Goal: Transaction & Acquisition: Download file/media

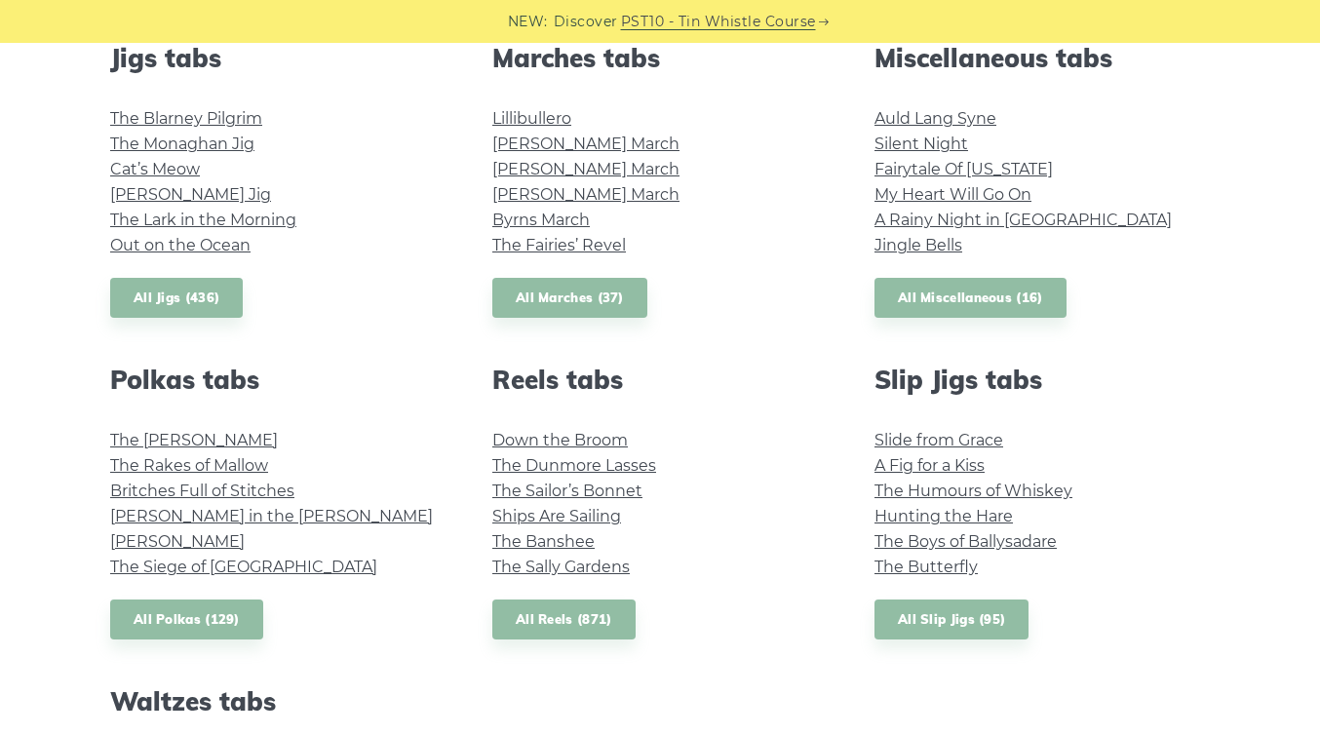
scroll to position [1124, 0]
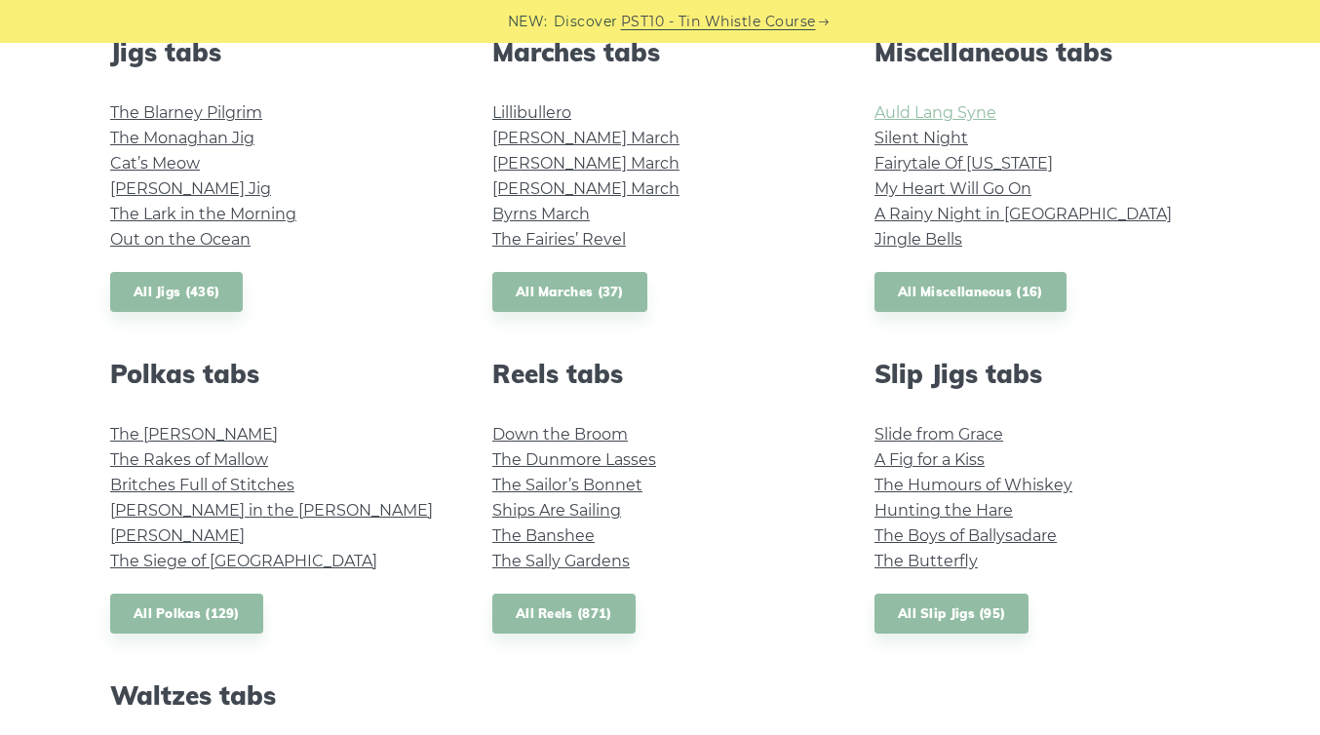
click at [975, 117] on link "Auld Lang Syne" at bounding box center [936, 112] width 122 height 19
click at [1003, 187] on link "My Heart Will Go On" at bounding box center [953, 188] width 157 height 19
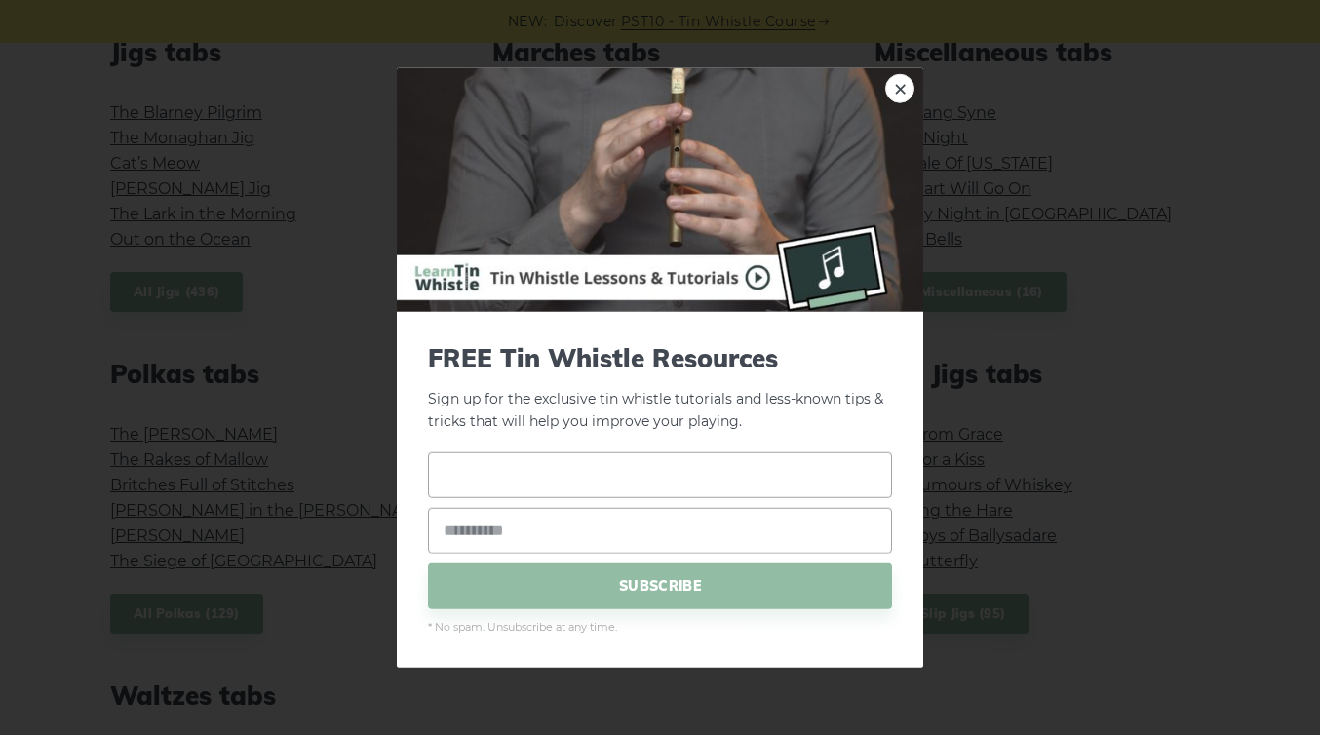
click at [603, 478] on input "text" at bounding box center [660, 475] width 464 height 46
type input "********"
type input "**********"
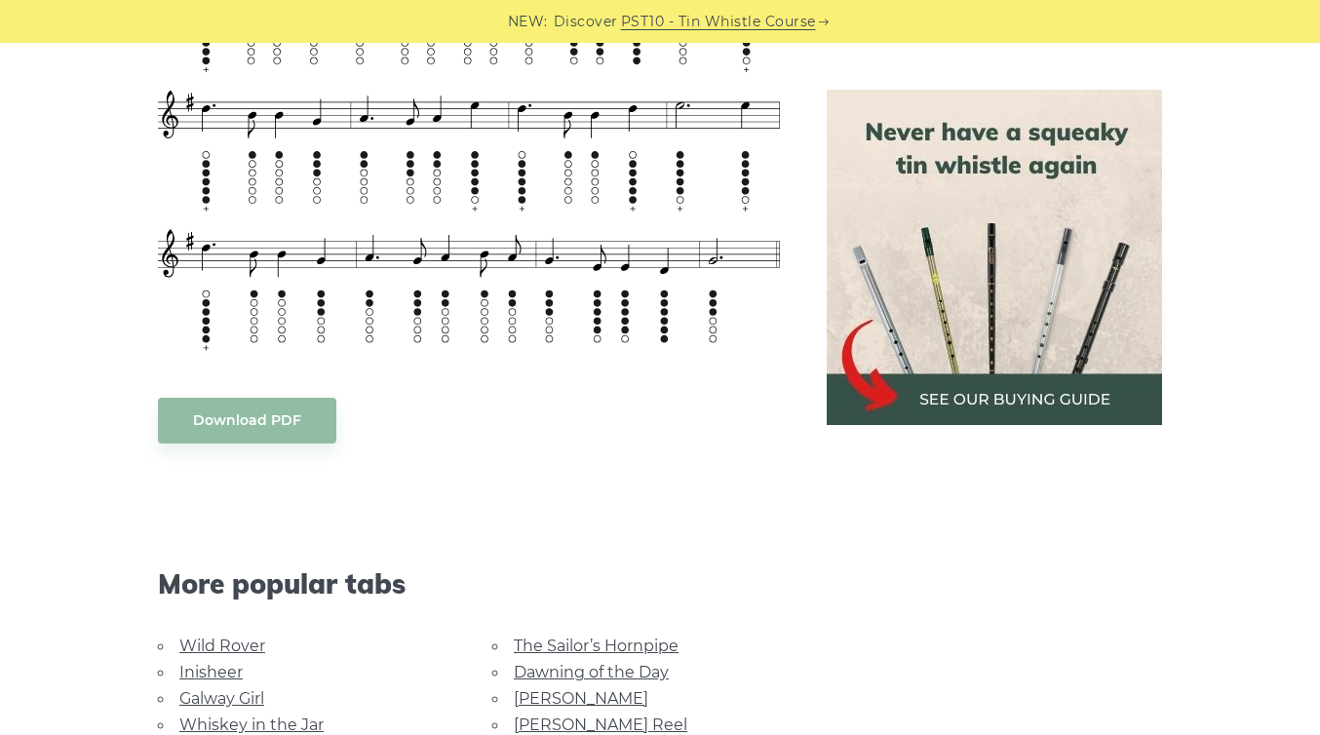
scroll to position [869, 0]
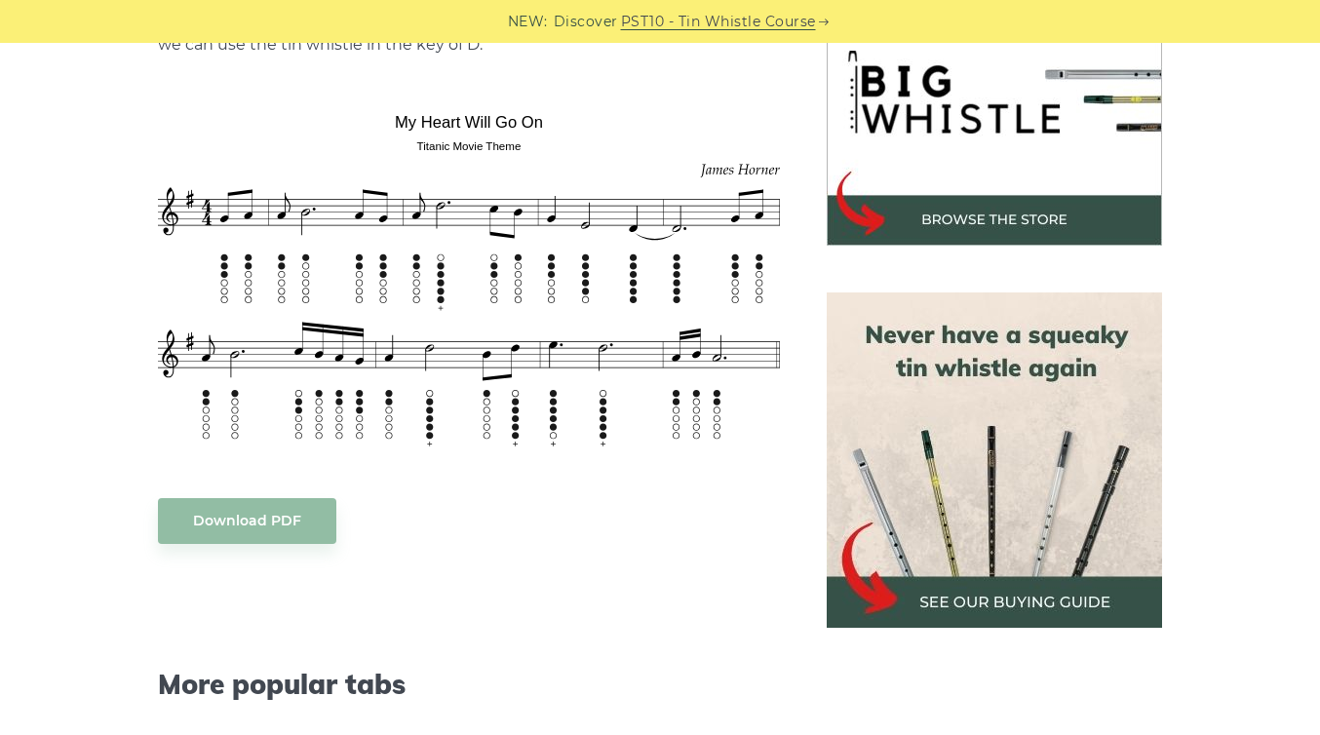
scroll to position [652, 0]
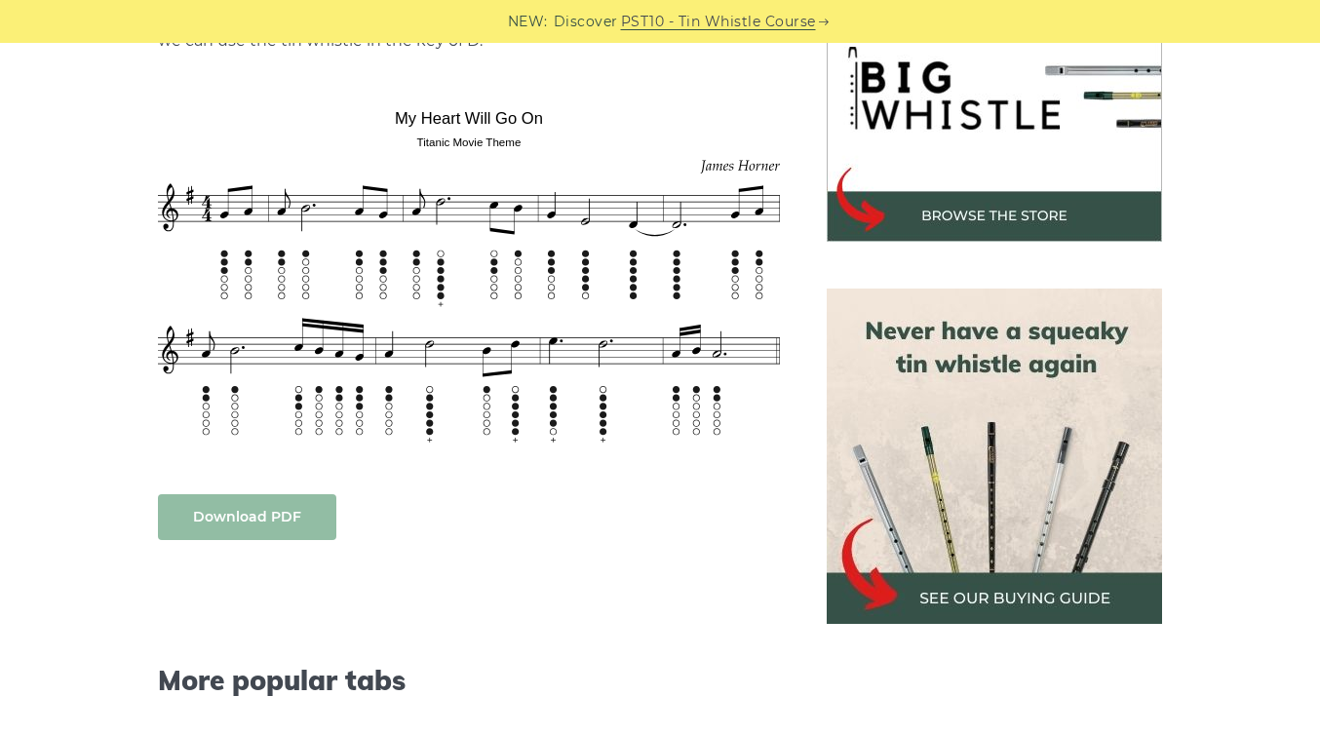
click at [279, 522] on link "Download PDF" at bounding box center [247, 517] width 178 height 46
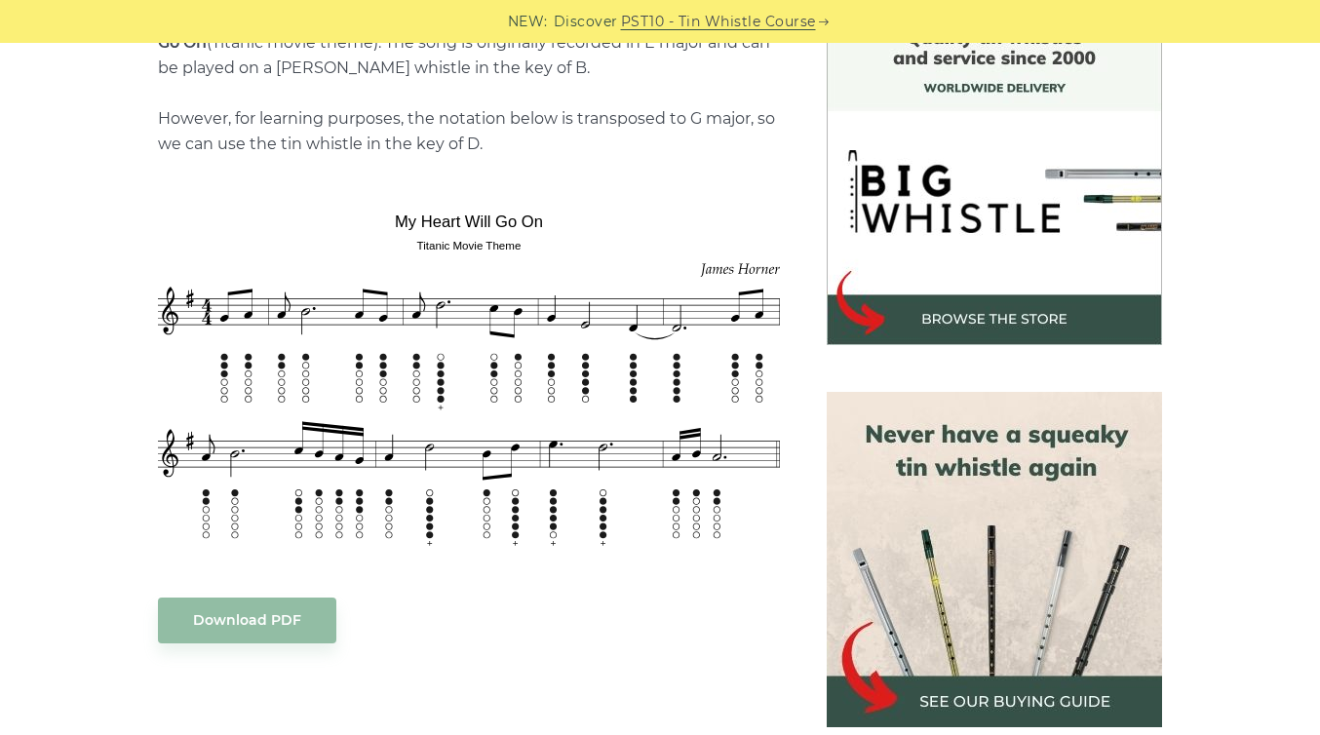
scroll to position [557, 0]
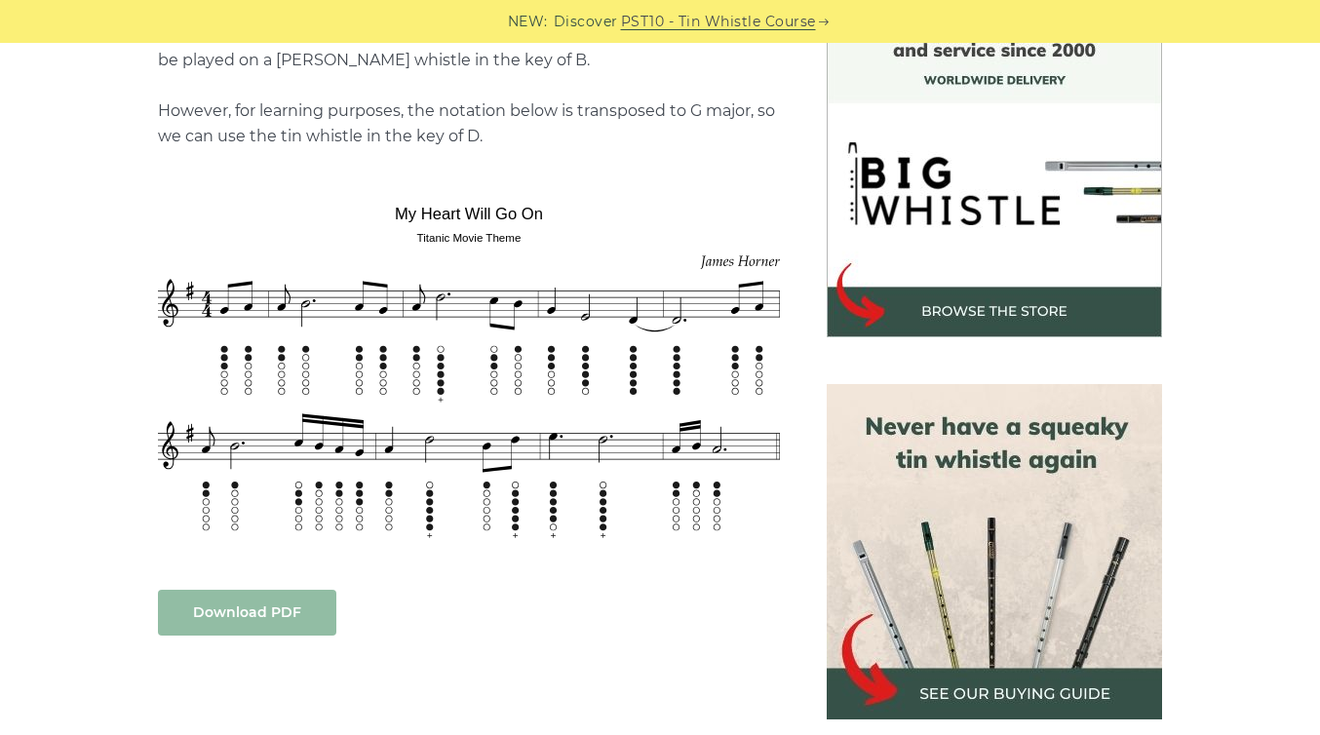
click at [222, 608] on link "Download PDF" at bounding box center [247, 613] width 178 height 46
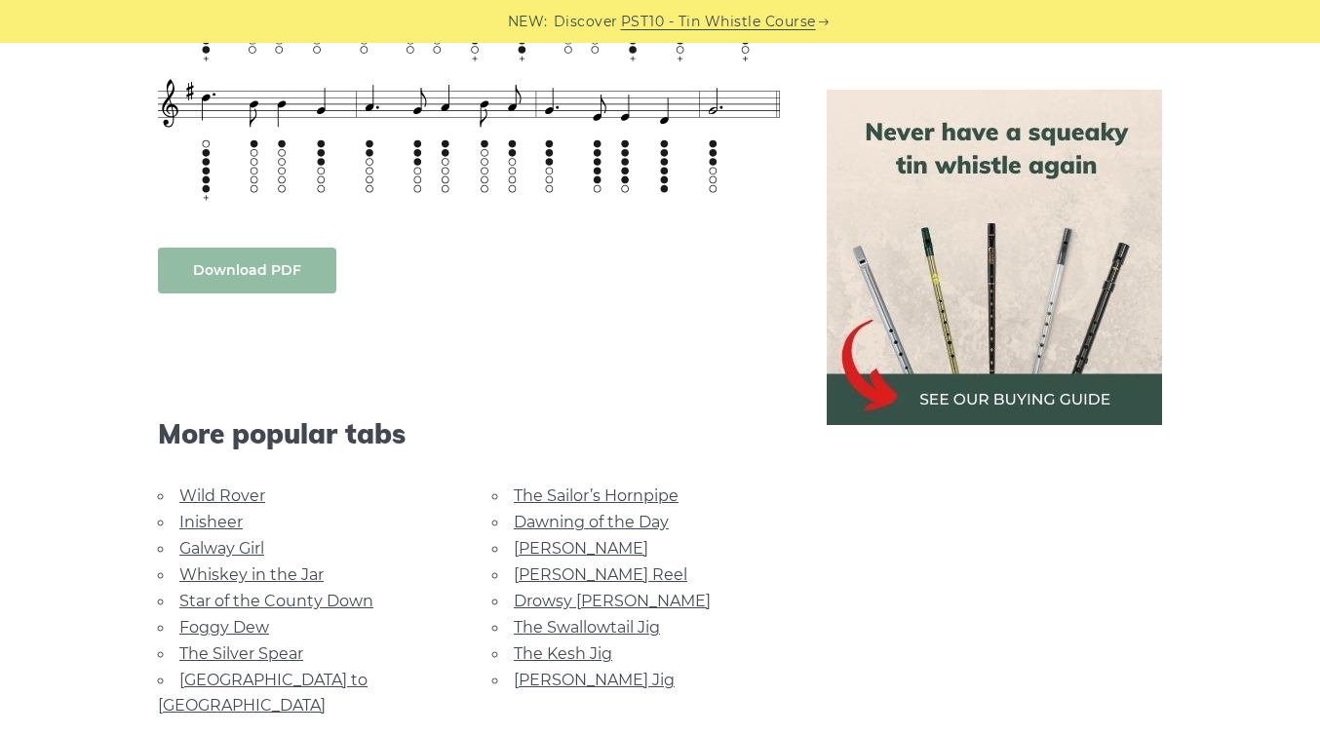
scroll to position [1014, 0]
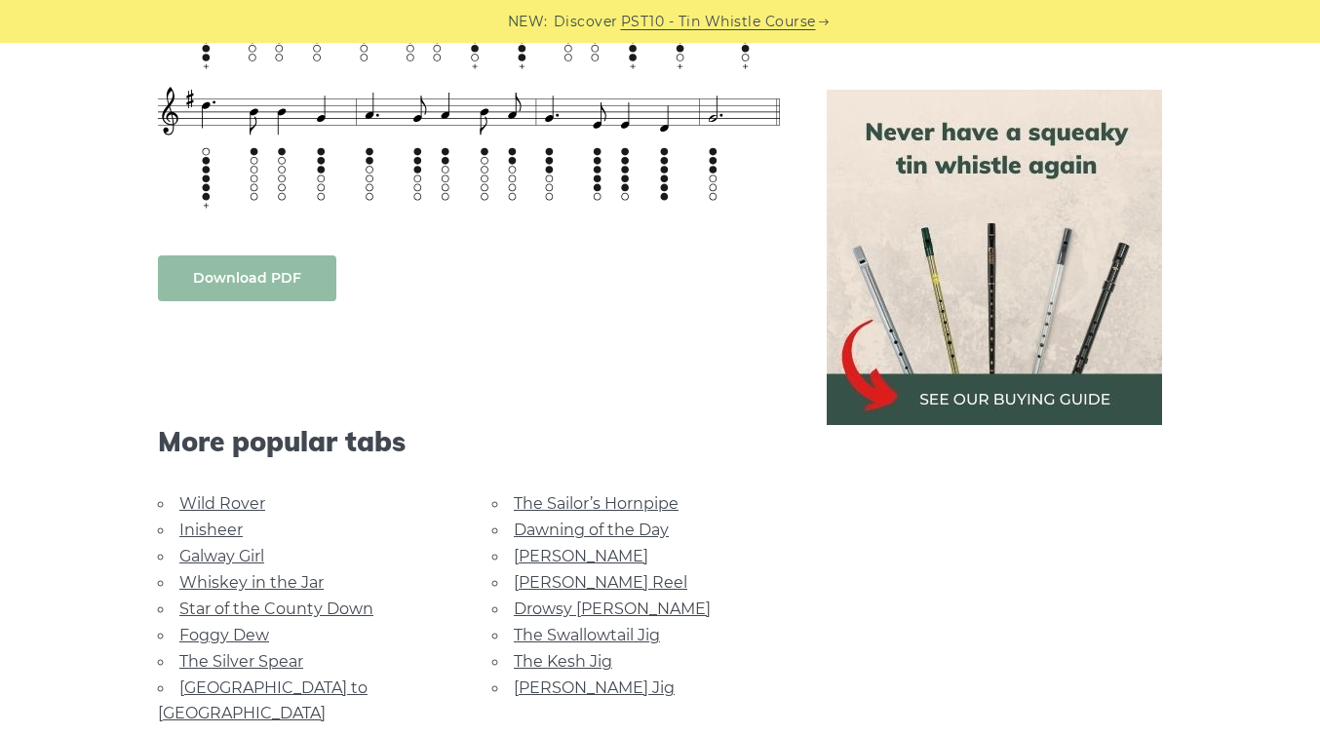
click at [256, 274] on link "Download PDF" at bounding box center [247, 279] width 178 height 46
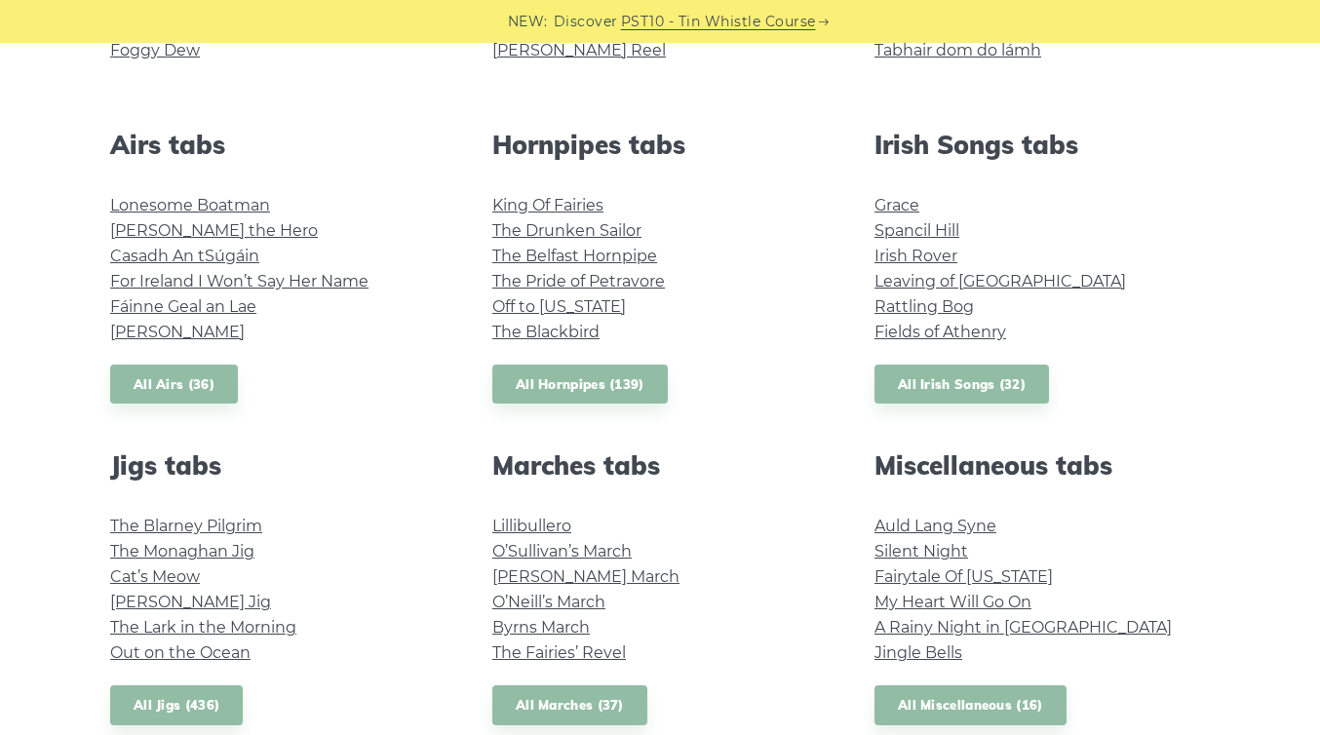
scroll to position [717, 0]
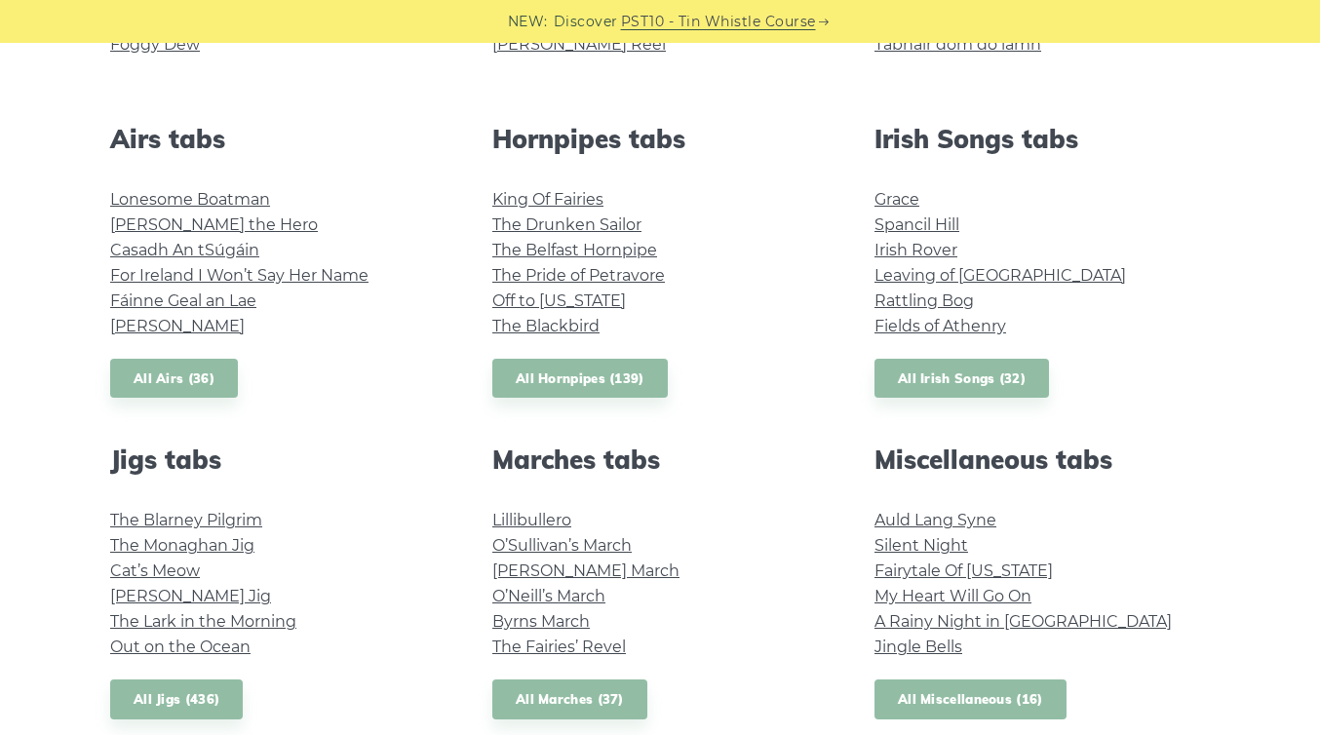
click at [953, 697] on link "All Miscellaneous (16)" at bounding box center [971, 700] width 192 height 40
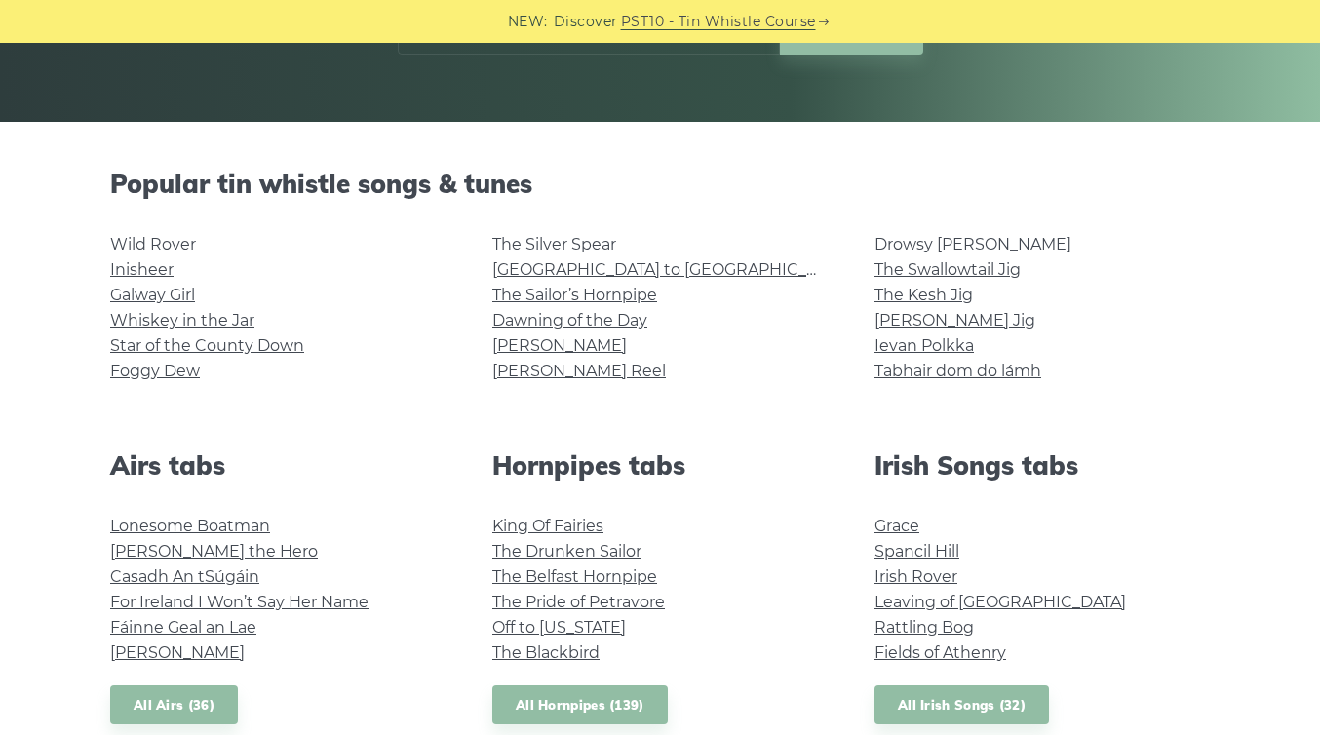
scroll to position [337, 0]
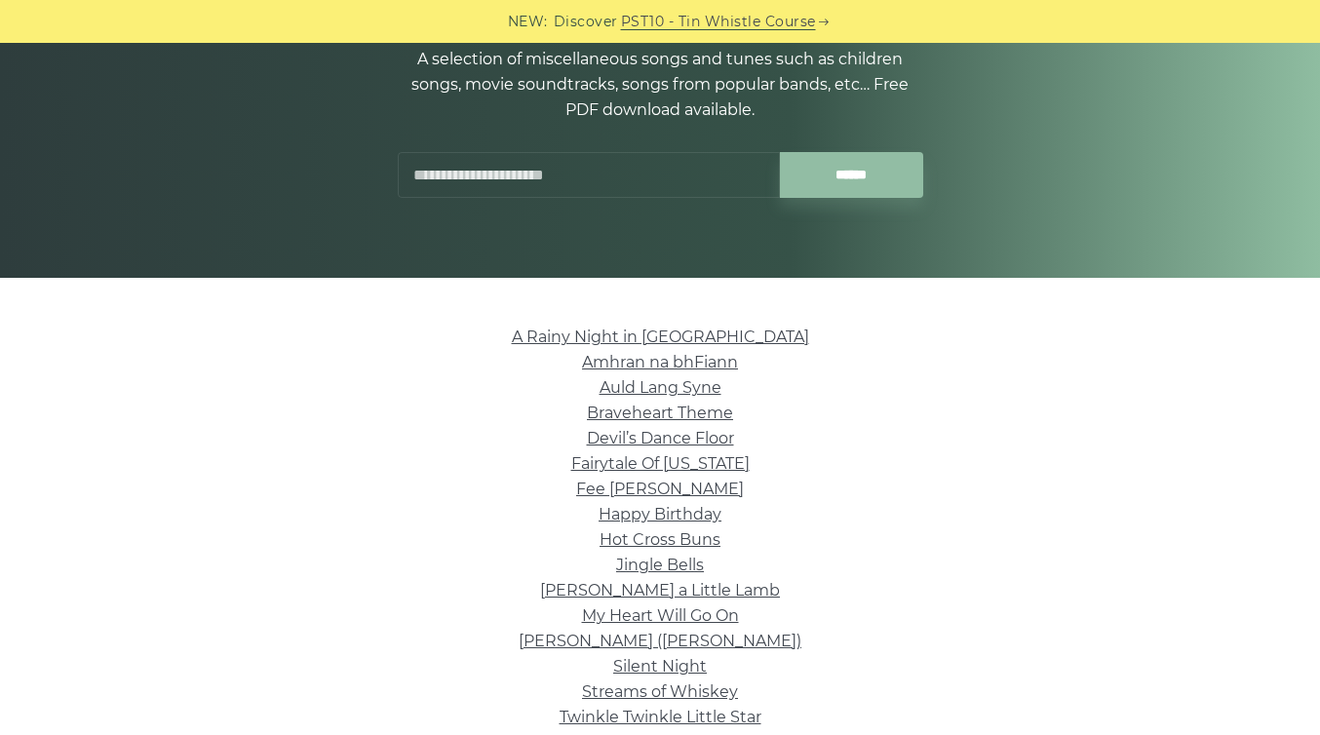
scroll to position [239, 0]
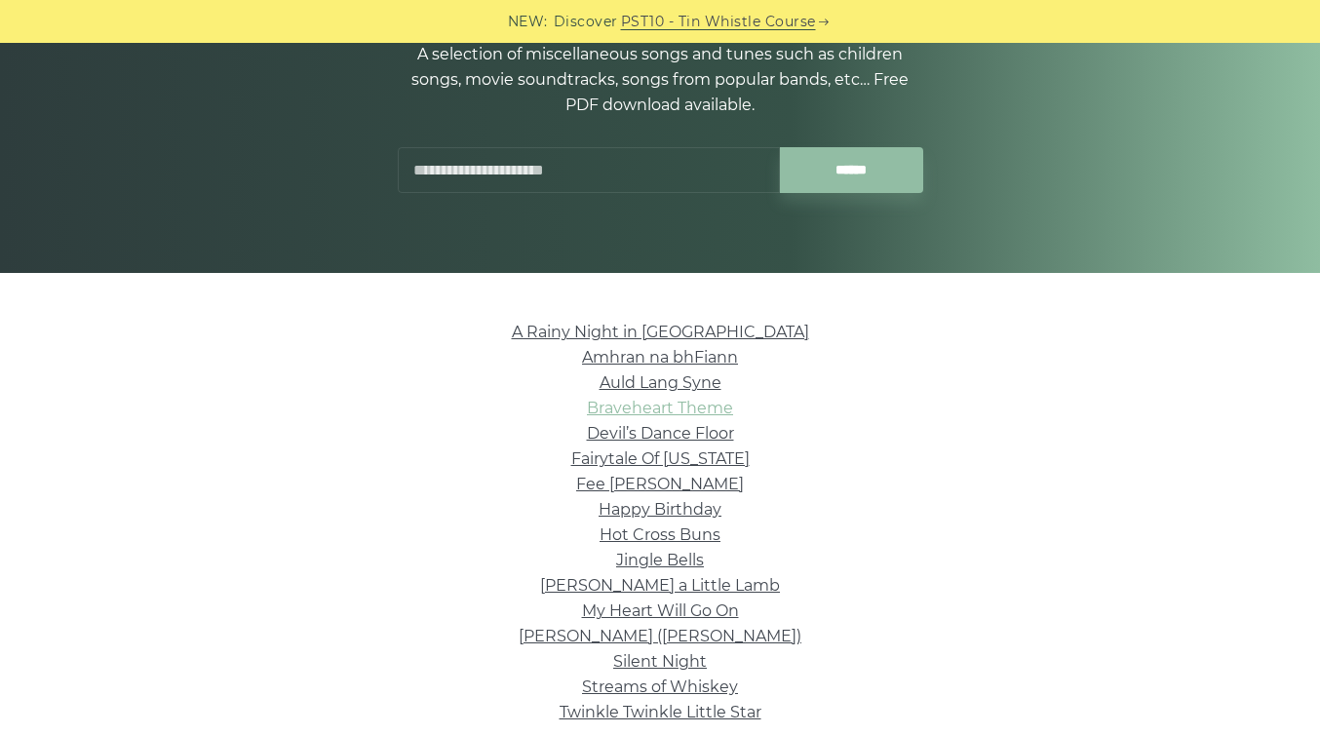
click at [675, 409] on link "Braveheart Theme" at bounding box center [660, 408] width 146 height 19
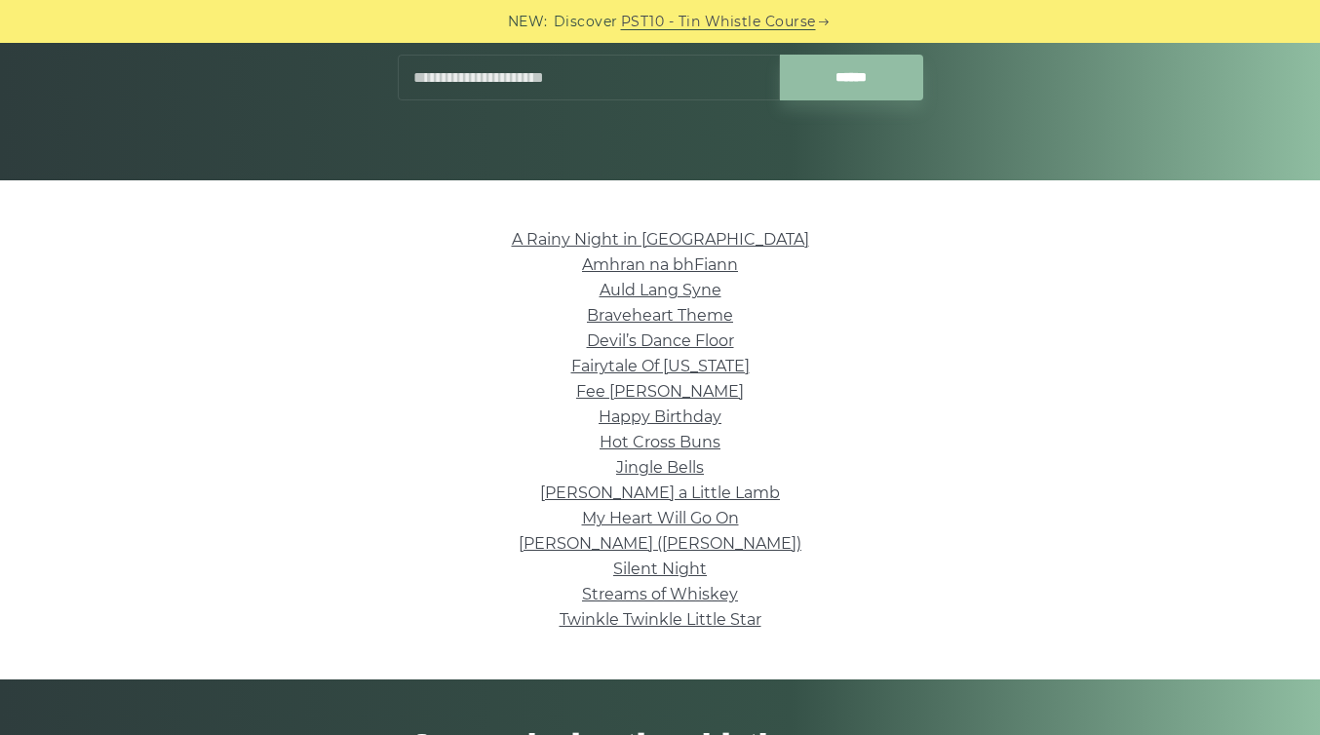
scroll to position [339, 0]
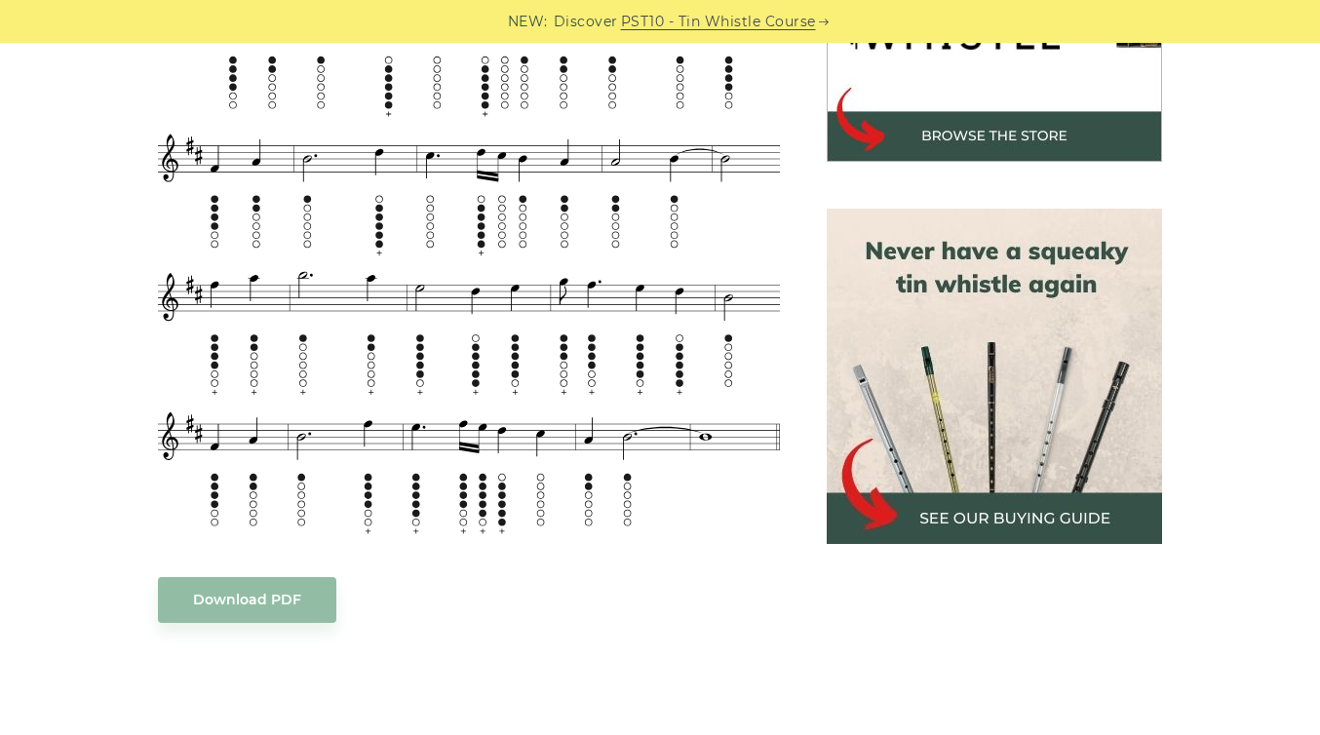
scroll to position [742, 0]
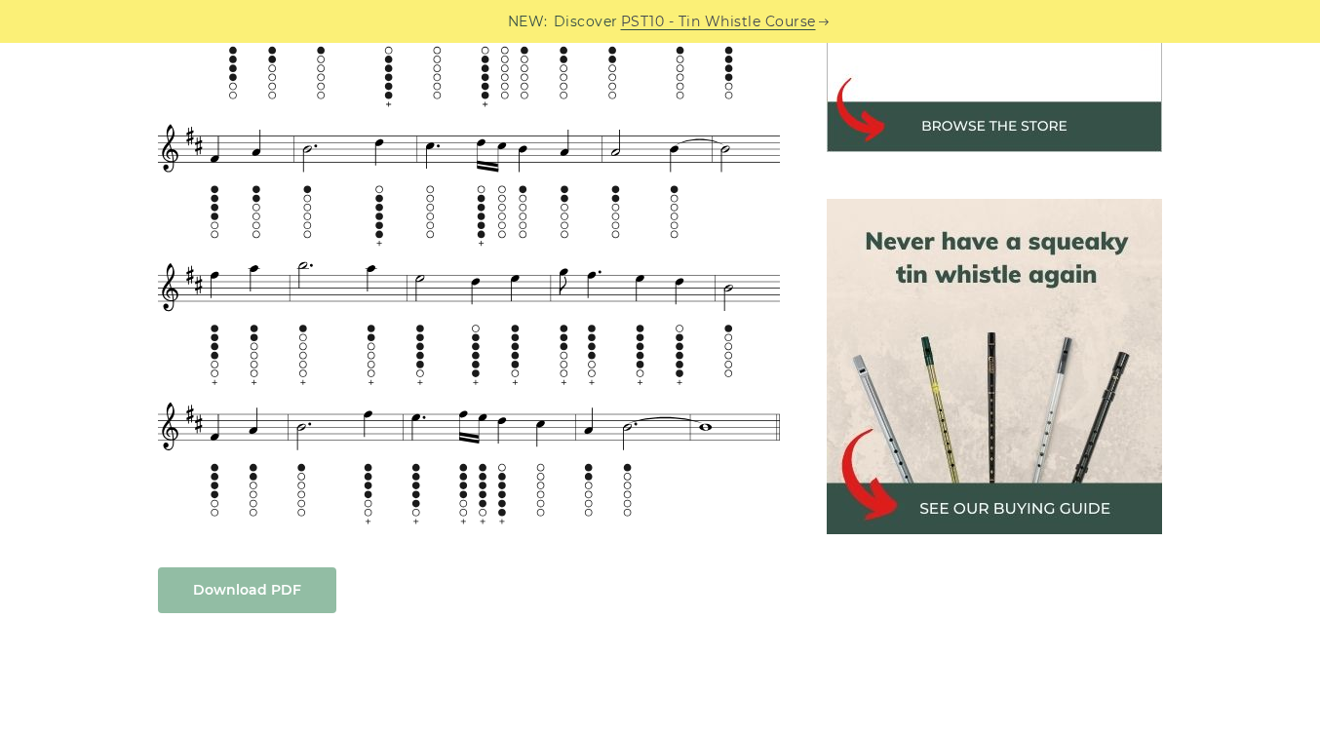
click at [242, 588] on link "Download PDF" at bounding box center [247, 591] width 178 height 46
click at [415, 522] on img at bounding box center [469, 228] width 622 height 600
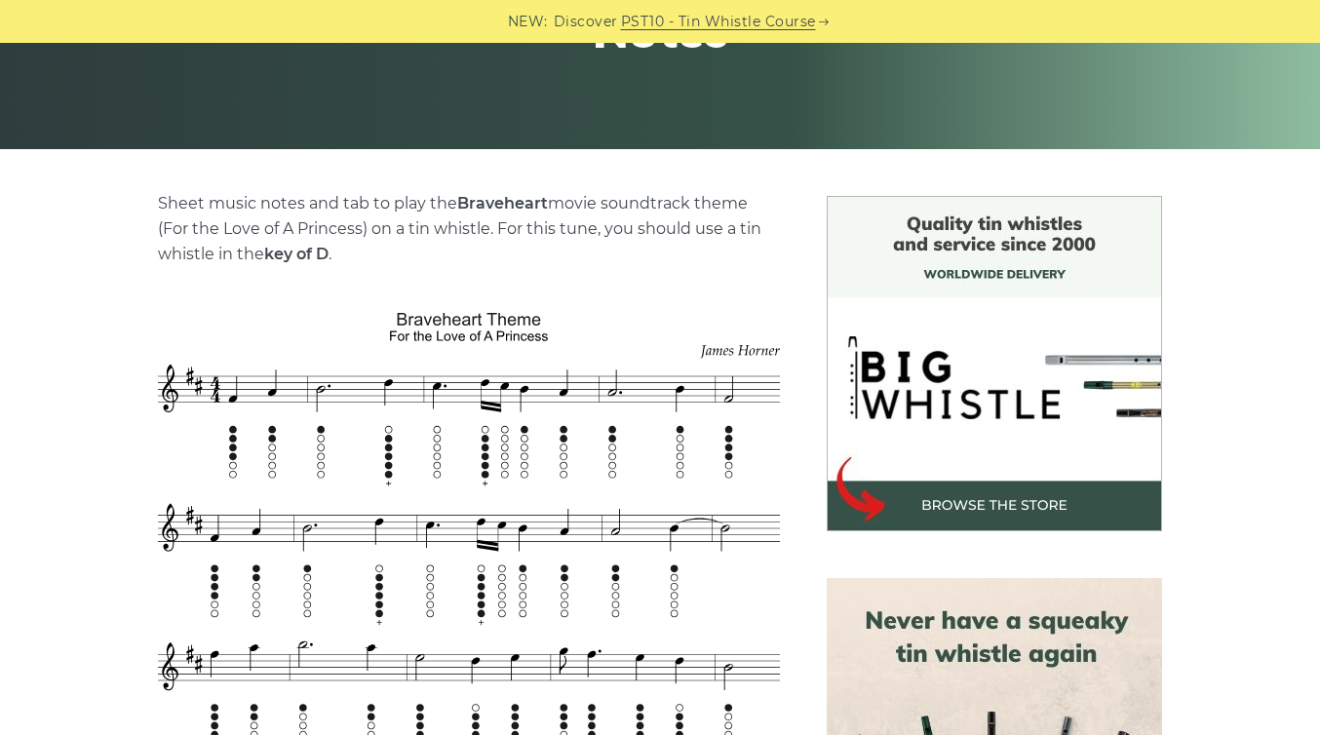
scroll to position [358, 0]
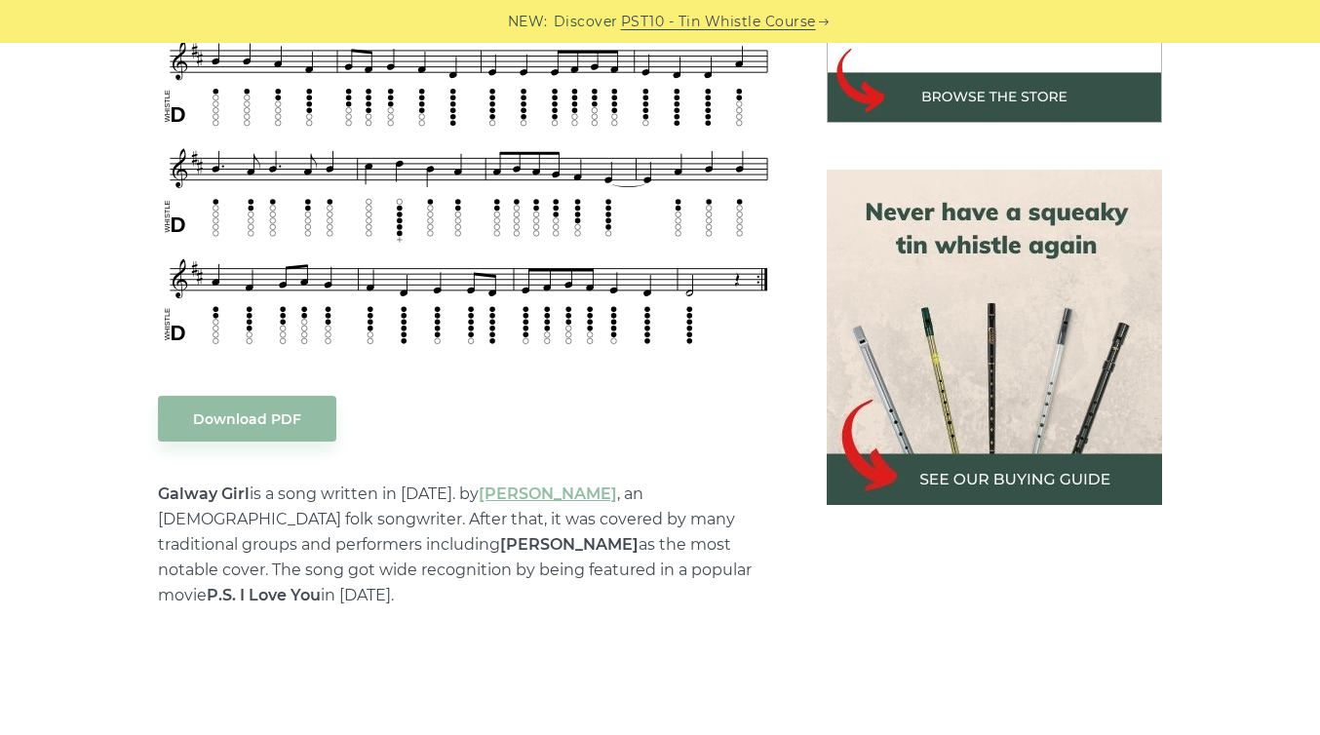
scroll to position [775, 0]
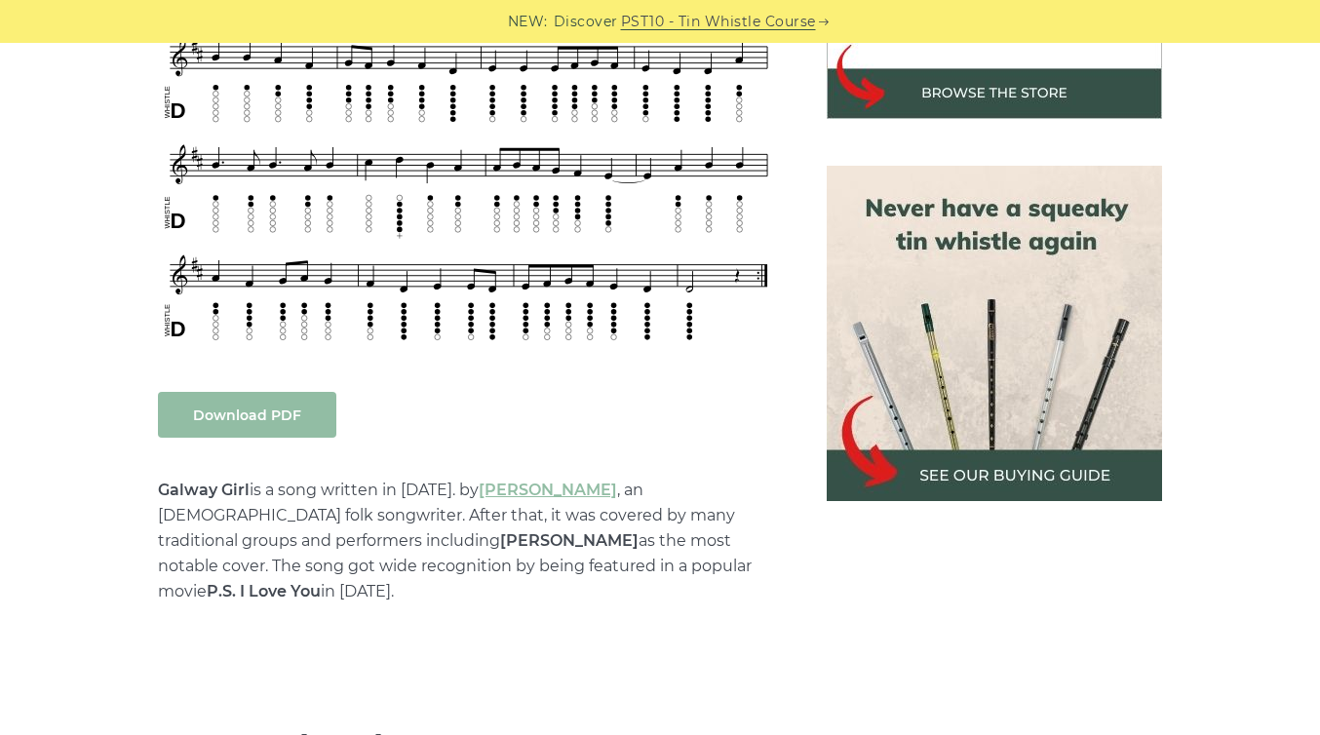
click at [250, 427] on link "Download PDF" at bounding box center [247, 415] width 178 height 46
